Goal: Find specific page/section: Find specific page/section

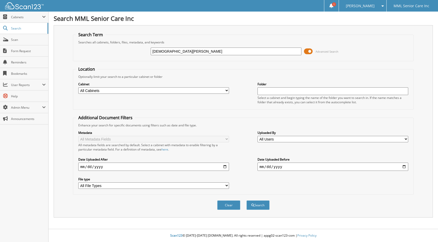
type input "[DEMOGRAPHIC_DATA][PERSON_NAME]"
click at [247, 200] on button "Search" at bounding box center [258, 205] width 23 height 10
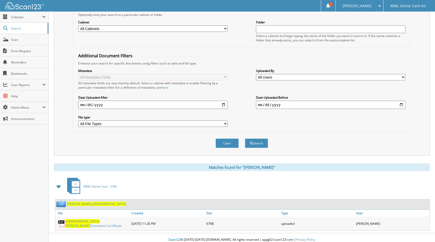
scroll to position [65, 0]
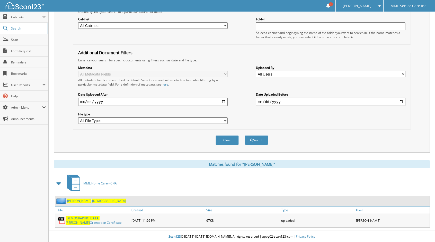
click at [92, 202] on span "[DEMOGRAPHIC_DATA]" at bounding box center [109, 201] width 34 height 4
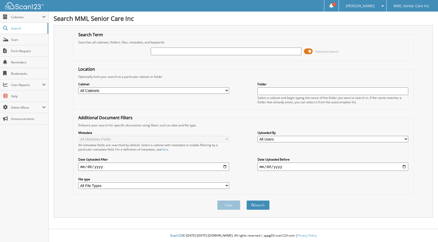
click at [252, 52] on input "text" at bounding box center [226, 52] width 151 height 8
type input "[PERSON_NAME]"
click at [254, 204] on span "submit" at bounding box center [253, 205] width 3 height 3
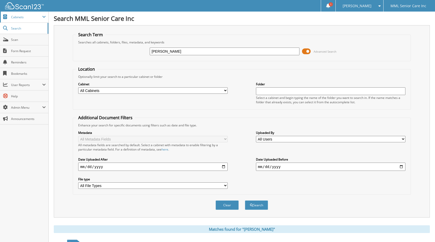
click at [21, 22] on div "Close Cabinets My Company Email Addresses Search Scan Form Request" at bounding box center [24, 68] width 48 height 113
click at [22, 21] on span "Cabinets" at bounding box center [24, 17] width 48 height 11
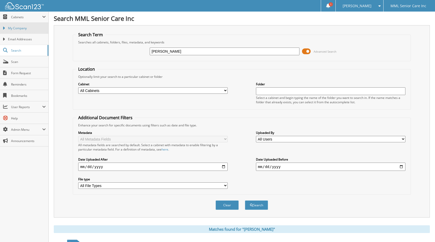
click at [22, 28] on span "My Company" at bounding box center [27, 28] width 38 height 5
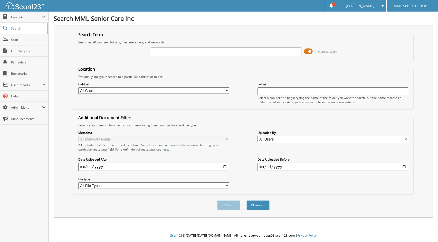
click at [184, 53] on input "text" at bounding box center [226, 52] width 151 height 8
type input "C"
type input "[PERSON_NAME]"
click at [264, 202] on button "Search" at bounding box center [258, 205] width 23 height 10
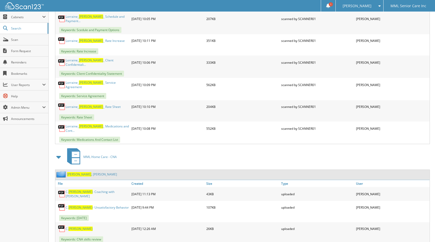
scroll to position [534, 0]
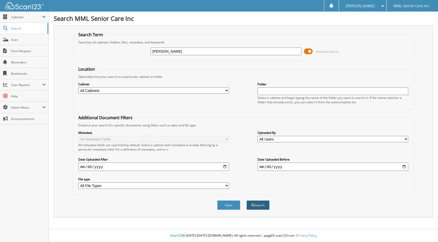
type input "[PERSON_NAME]"
click at [259, 207] on button "Search" at bounding box center [258, 205] width 23 height 10
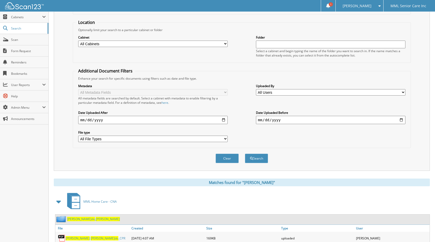
scroll to position [50, 0]
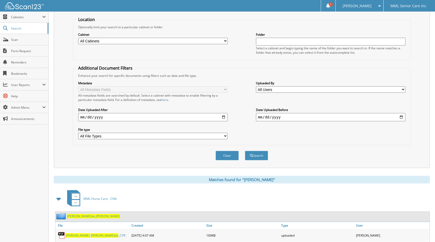
click at [96, 215] on span "Rosa" at bounding box center [108, 216] width 24 height 4
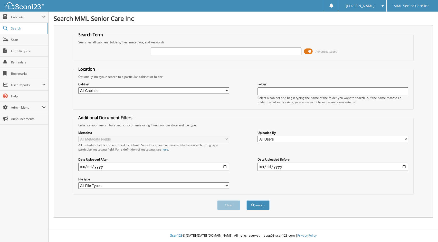
click at [272, 54] on input "text" at bounding box center [226, 52] width 151 height 8
type input "Tyler"
click at [247, 200] on button "Search" at bounding box center [258, 205] width 23 height 10
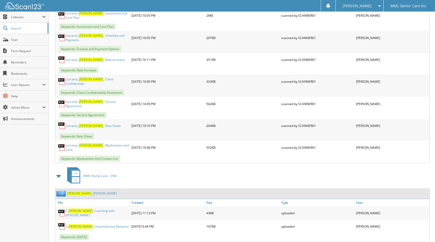
scroll to position [534, 0]
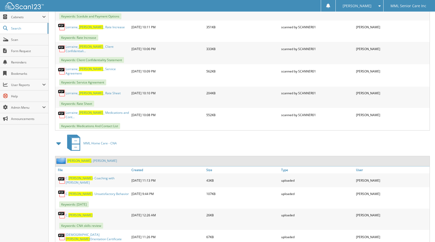
click at [82, 159] on link "[PERSON_NAME]" at bounding box center [92, 161] width 50 height 4
